Goal: Transaction & Acquisition: Purchase product/service

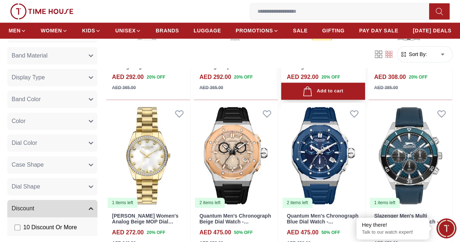
scroll to position [509, 0]
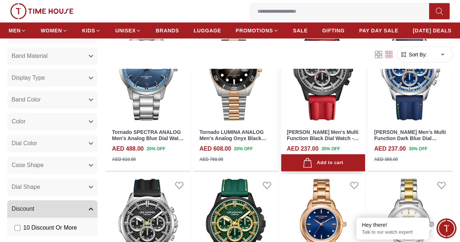
scroll to position [1019, 0]
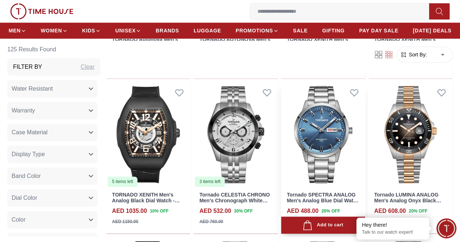
scroll to position [437, 0]
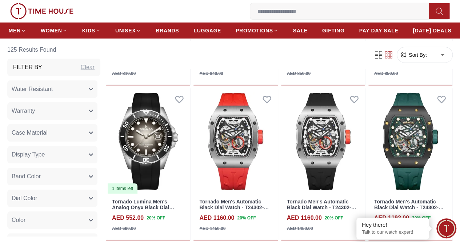
scroll to position [1011, 0]
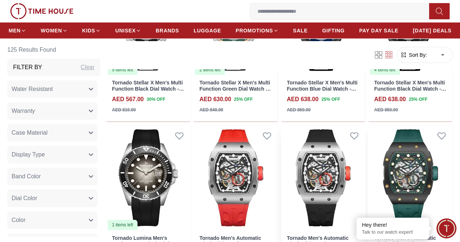
click at [327, 175] on img at bounding box center [323, 178] width 84 height 106
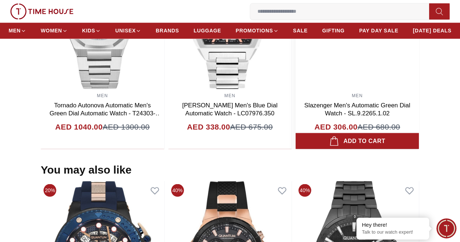
scroll to position [580, 0]
